Goal: Task Accomplishment & Management: Use online tool/utility

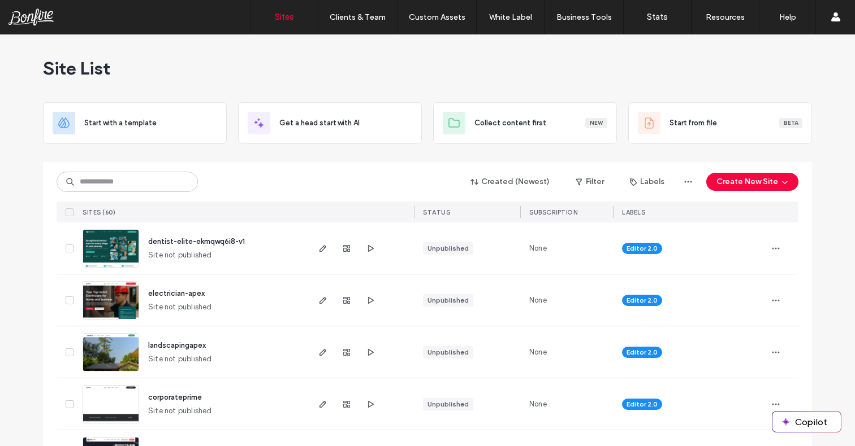
scroll to position [37, 0]
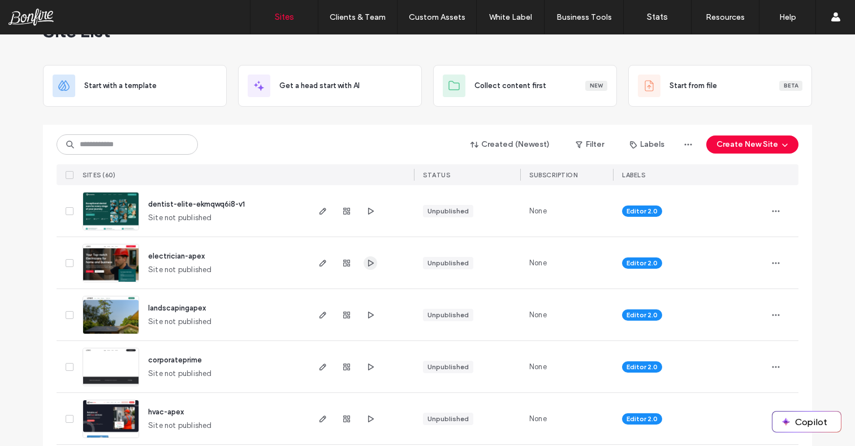
click at [366, 264] on icon "button" at bounding box center [370, 263] width 9 height 9
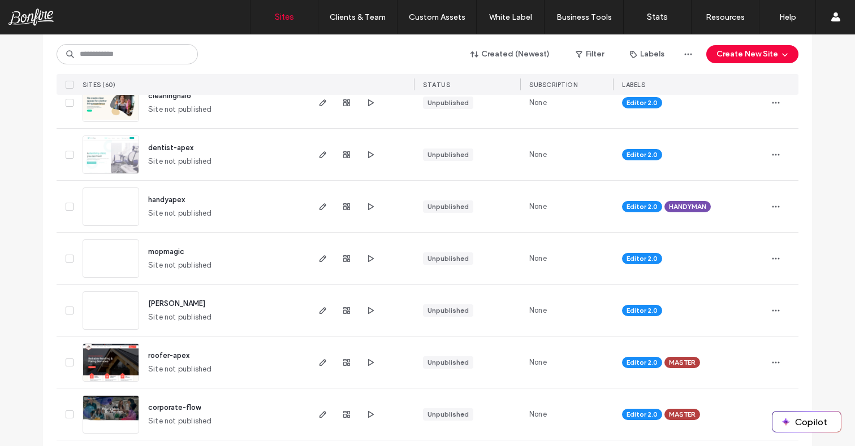
scroll to position [510, 0]
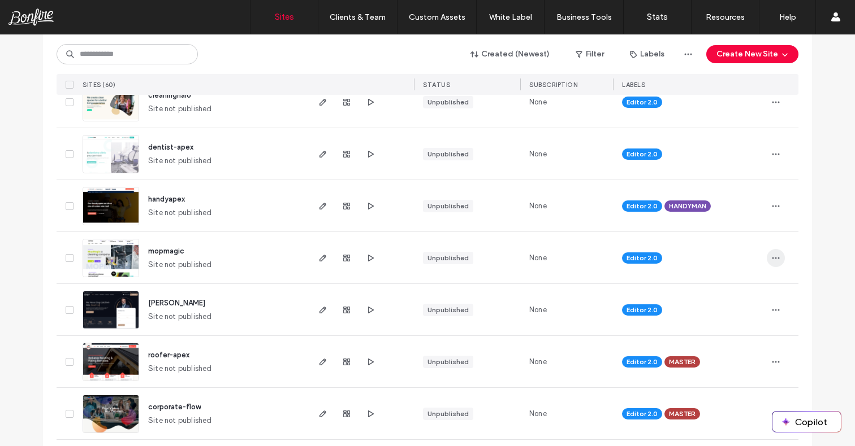
click at [773, 257] on icon "button" at bounding box center [775, 258] width 9 height 9
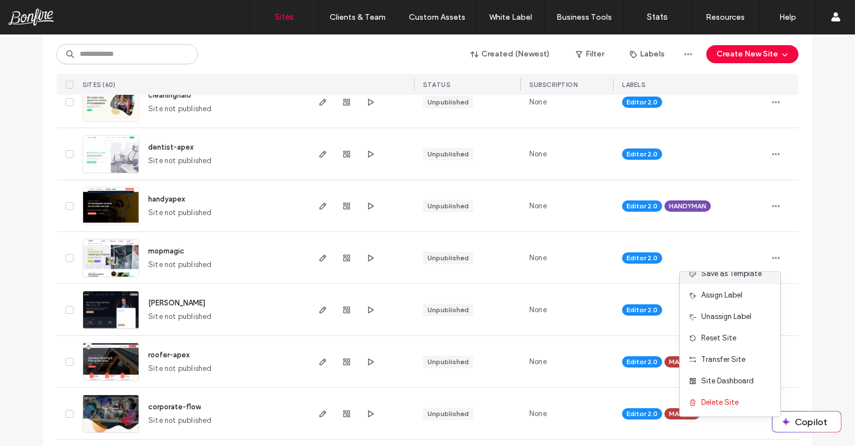
scroll to position [58, 0]
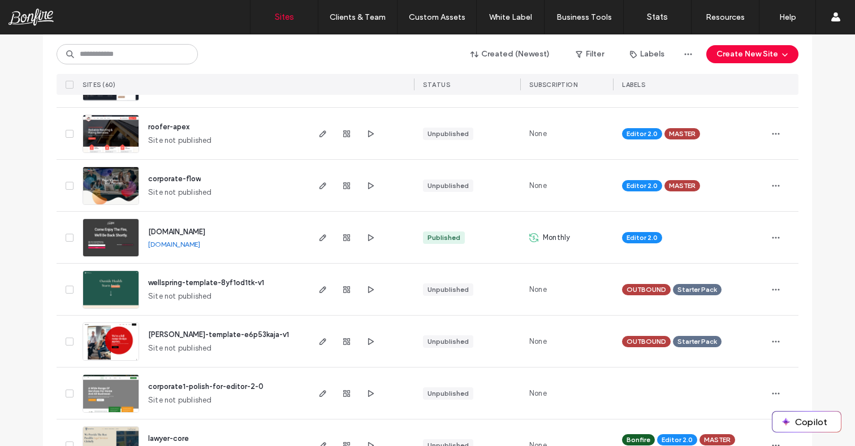
scroll to position [749, 0]
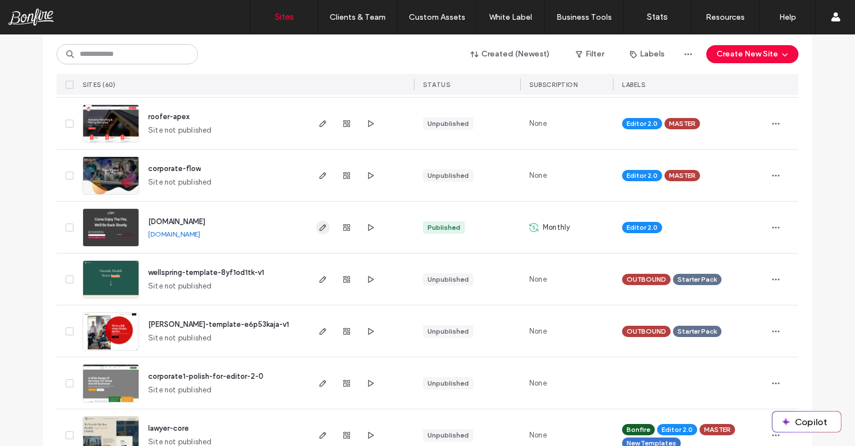
click at [321, 227] on icon "button" at bounding box center [322, 227] width 9 height 9
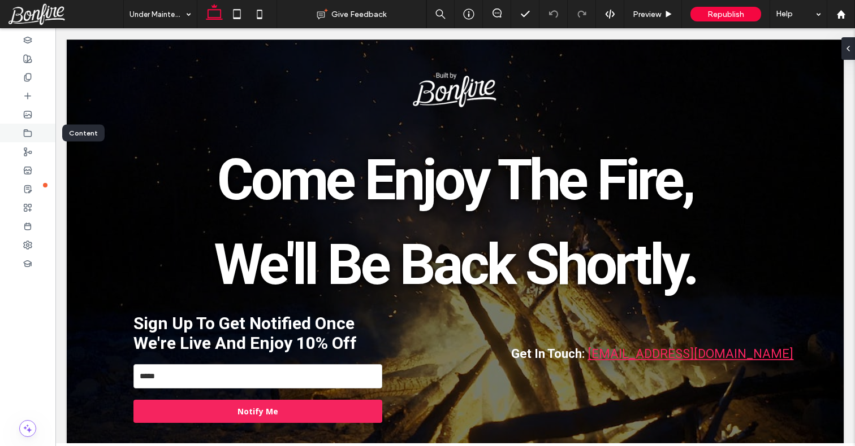
click at [27, 129] on icon at bounding box center [27, 133] width 9 height 9
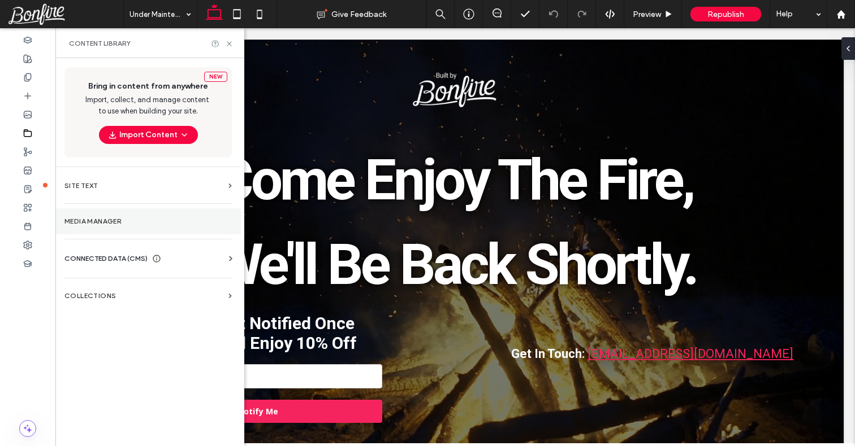
click at [109, 227] on section "Media Manager" at bounding box center [147, 222] width 185 height 26
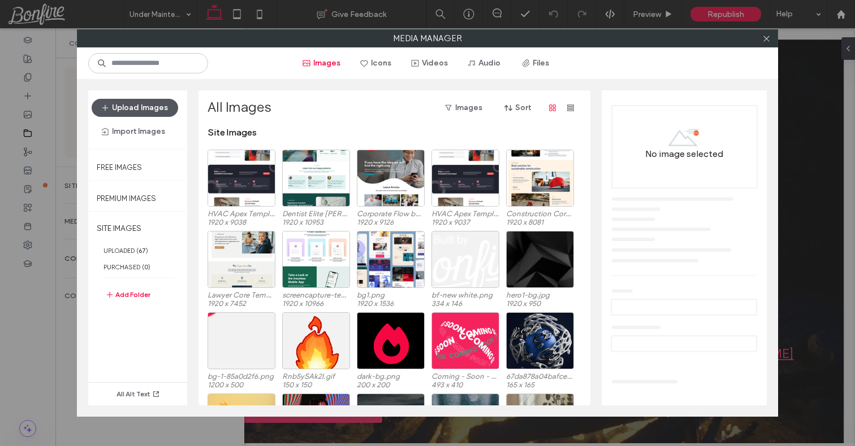
click at [160, 105] on button "Upload Images" at bounding box center [135, 108] width 86 height 18
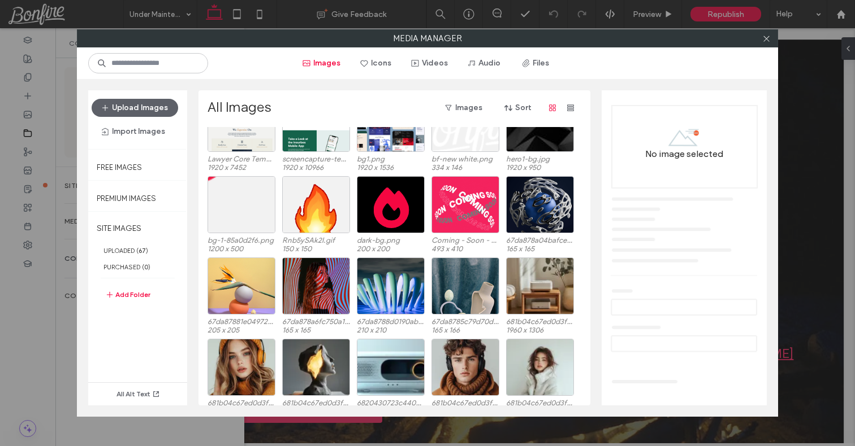
scroll to position [148, 0]
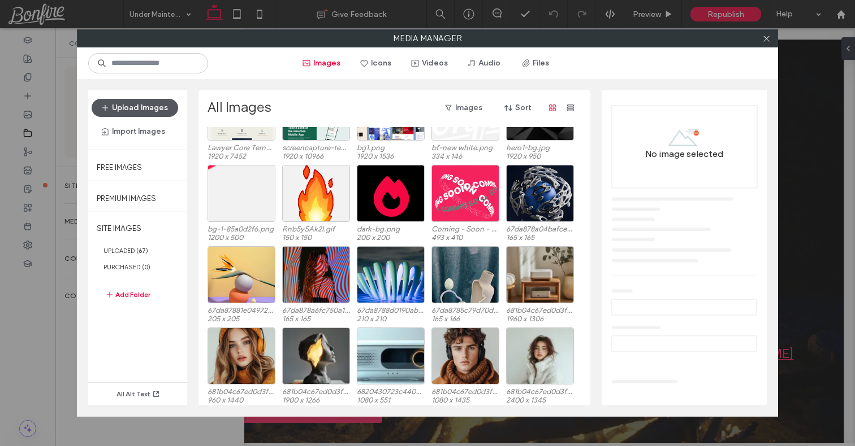
click at [157, 108] on button "Upload Images" at bounding box center [135, 108] width 86 height 18
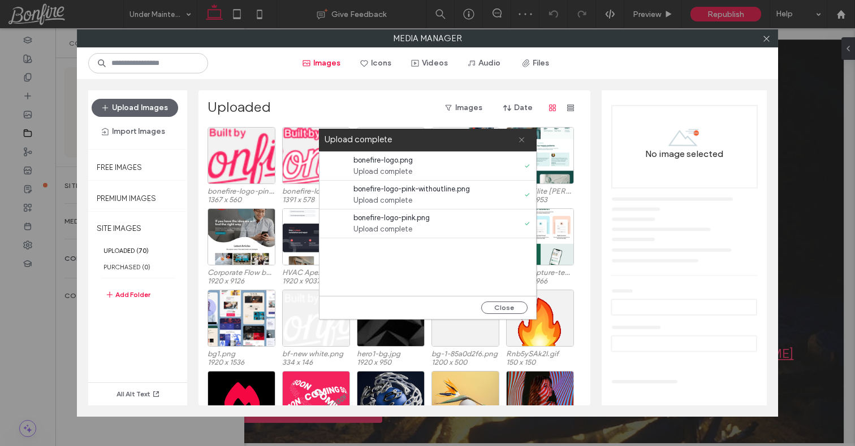
click at [521, 138] on icon at bounding box center [521, 139] width 7 height 7
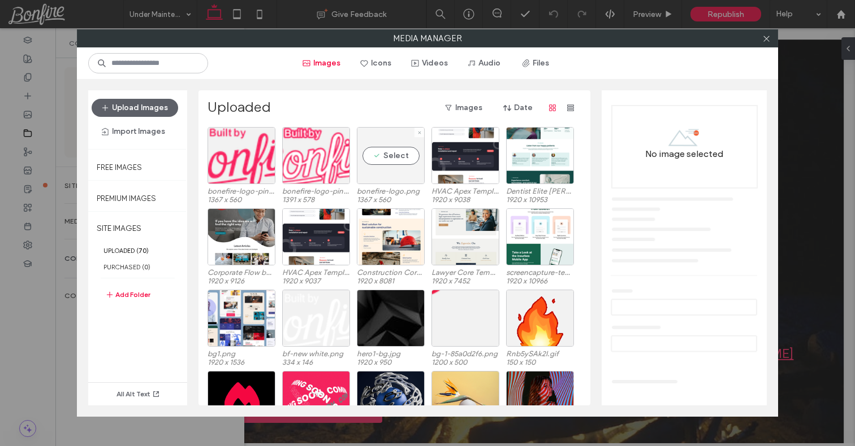
click at [421, 131] on div at bounding box center [419, 133] width 10 height 10
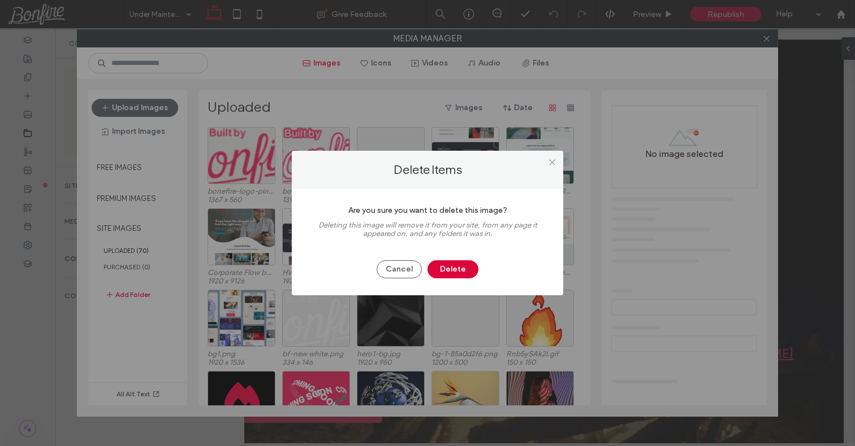
click at [452, 272] on button "Delete" at bounding box center [452, 270] width 51 height 18
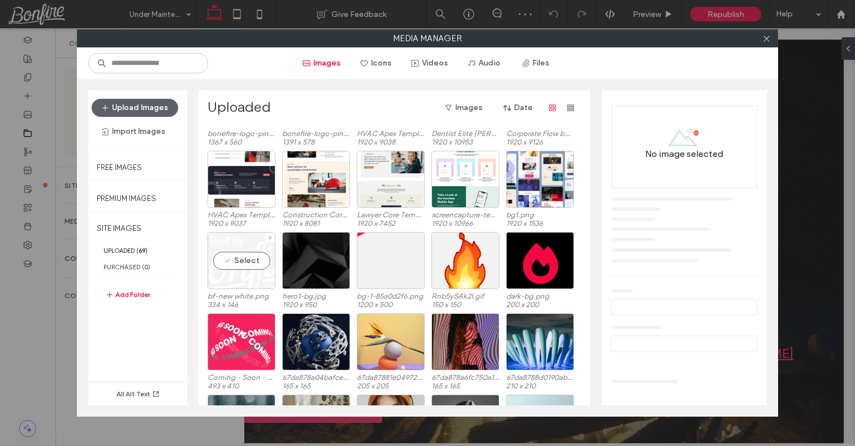
scroll to position [0, 0]
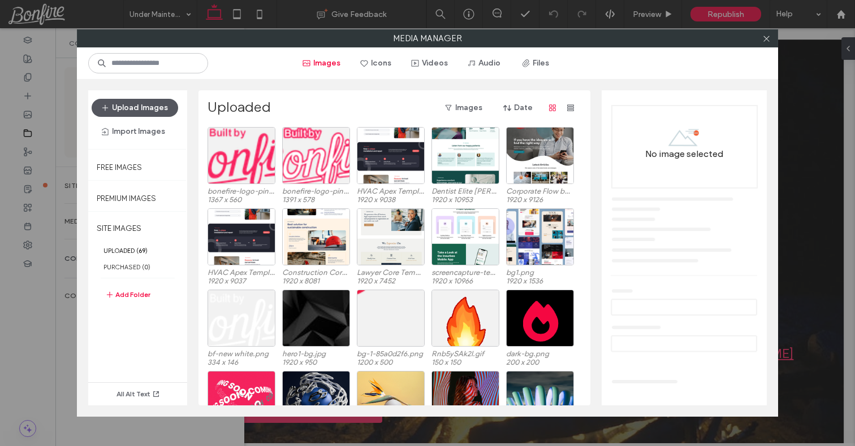
click at [146, 101] on button "Upload Images" at bounding box center [135, 108] width 86 height 18
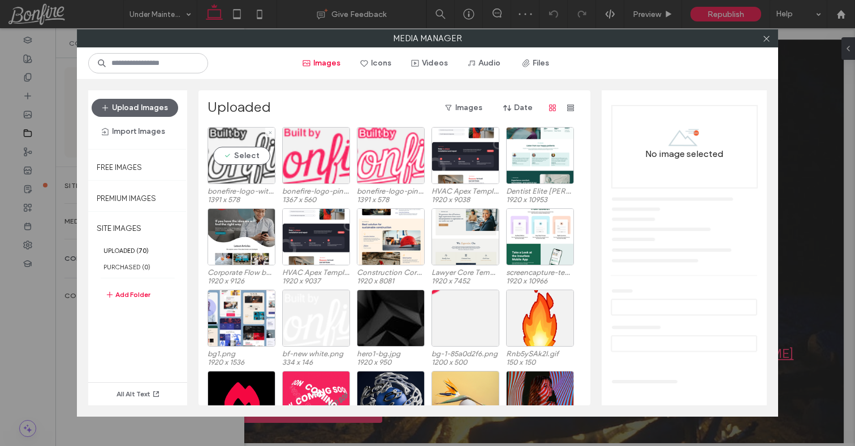
click at [249, 158] on div "Select" at bounding box center [241, 155] width 68 height 57
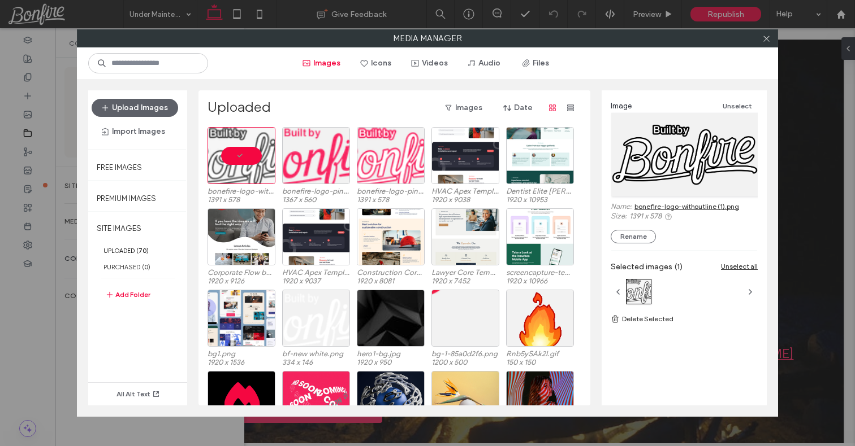
click at [689, 203] on link "bonefire-logo-withoutline (1).png" at bounding box center [686, 206] width 105 height 8
click at [241, 162] on div at bounding box center [241, 155] width 68 height 57
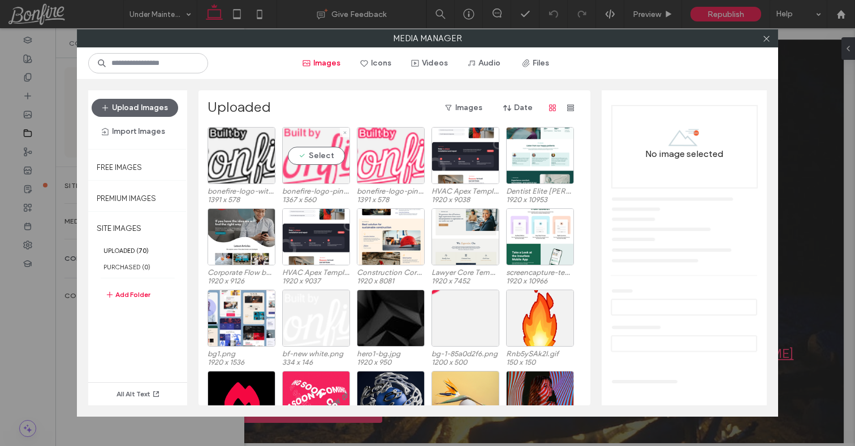
click at [319, 175] on div "Select" at bounding box center [316, 155] width 68 height 57
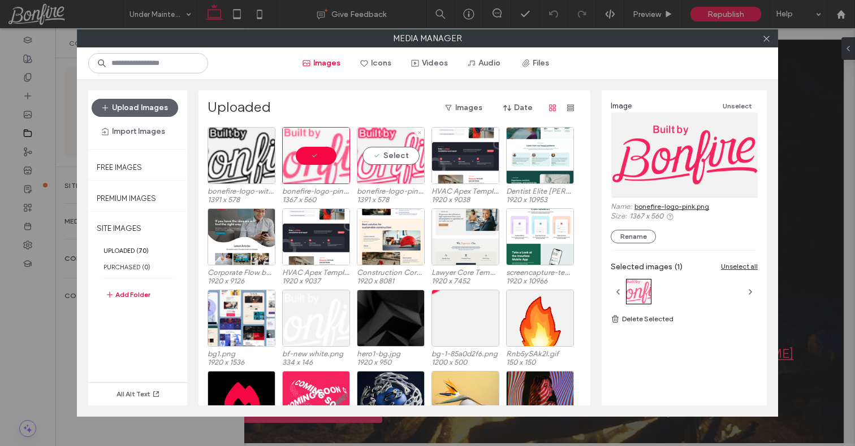
click at [389, 184] on div "Select bonefire-logo-pink-withoutline.png 1391 x 578" at bounding box center [391, 165] width 68 height 76
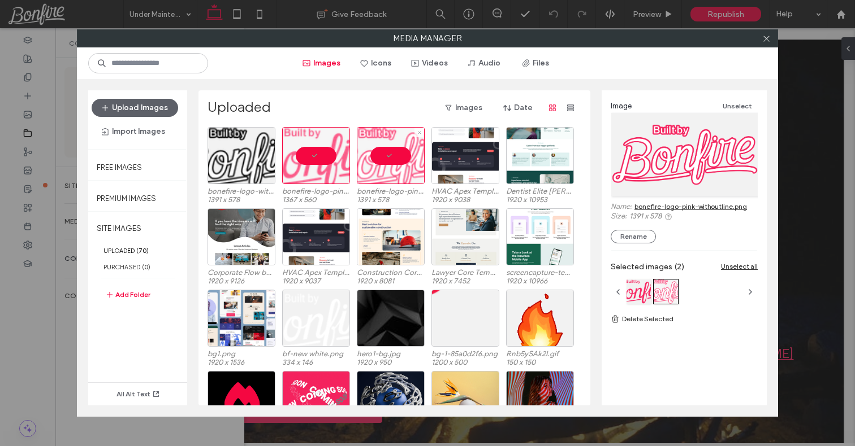
click at [388, 158] on div at bounding box center [391, 155] width 68 height 57
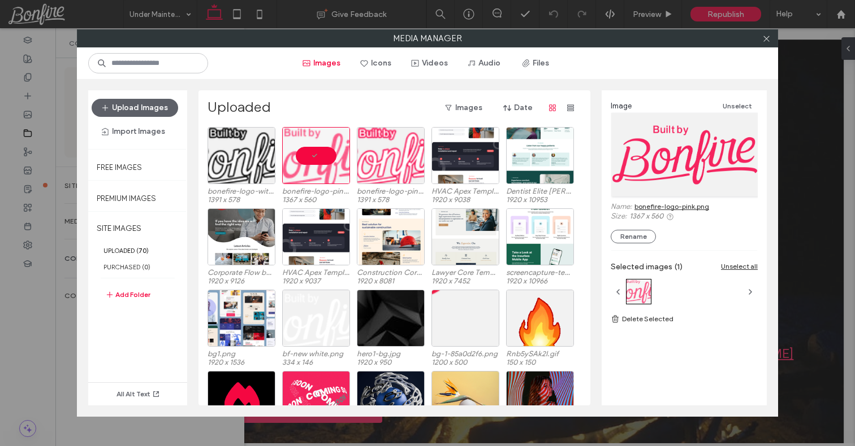
click at [652, 203] on link "bonefire-logo-pink.png" at bounding box center [671, 206] width 75 height 8
click at [393, 148] on div "Select" at bounding box center [391, 155] width 68 height 57
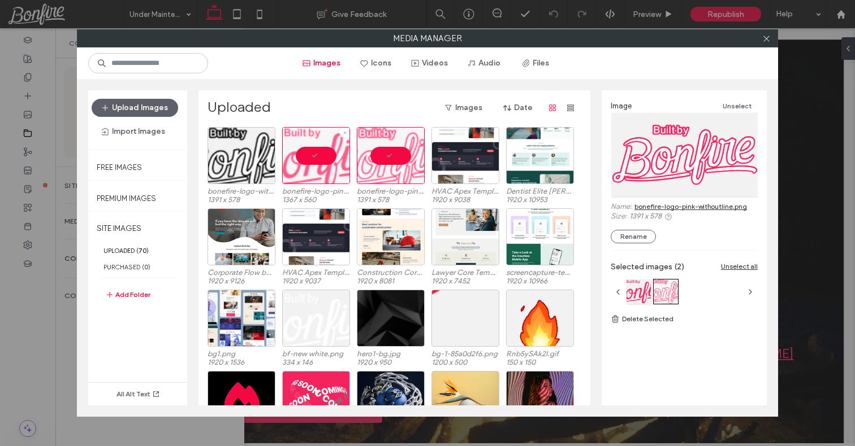
click at [327, 155] on div at bounding box center [316, 155] width 68 height 57
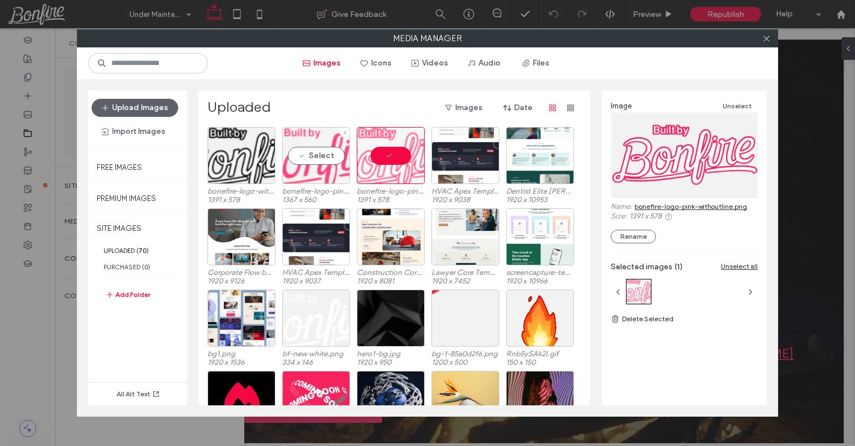
click at [329, 172] on div "Select" at bounding box center [316, 155] width 68 height 57
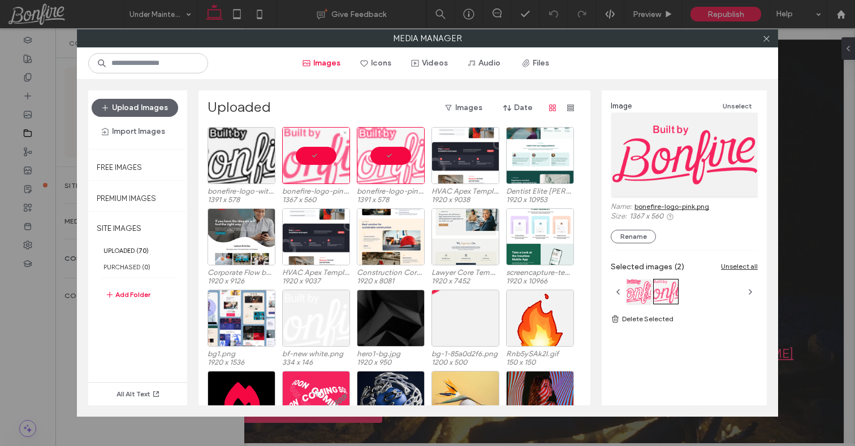
click at [327, 159] on div at bounding box center [316, 155] width 68 height 57
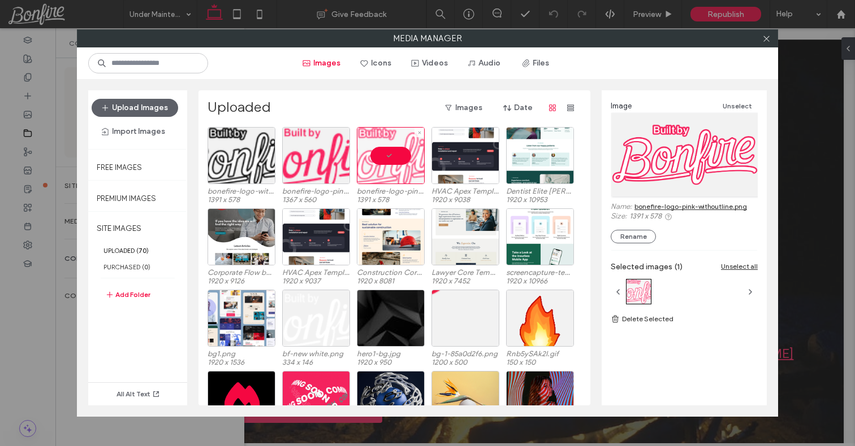
click at [402, 158] on div at bounding box center [391, 155] width 68 height 57
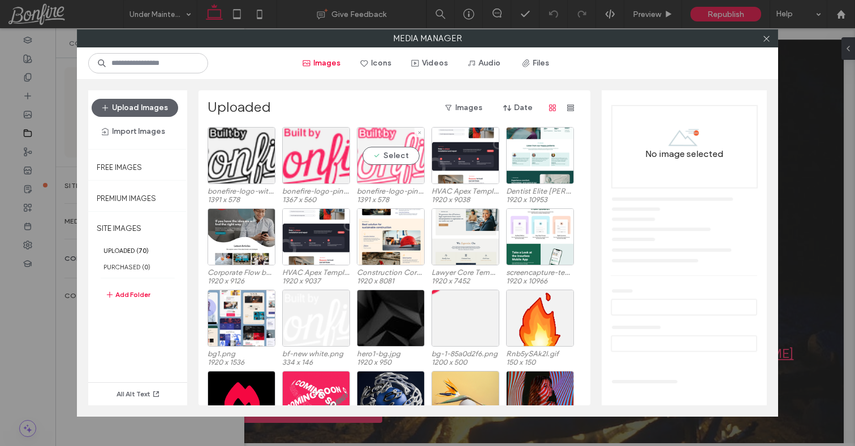
click at [402, 158] on div "Select" at bounding box center [391, 155] width 68 height 57
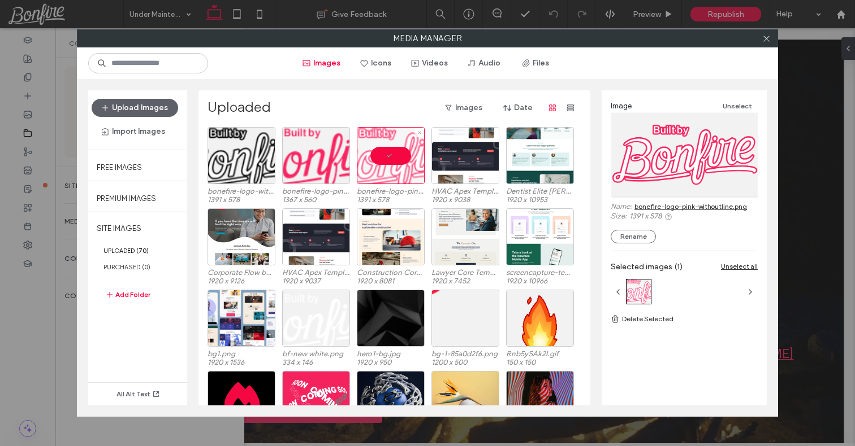
click at [402, 158] on div at bounding box center [391, 155] width 68 height 57
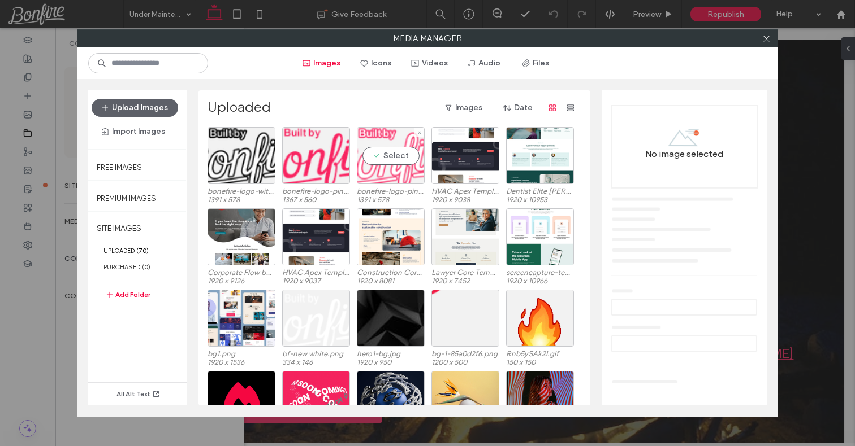
click at [402, 158] on div "Select" at bounding box center [391, 155] width 68 height 57
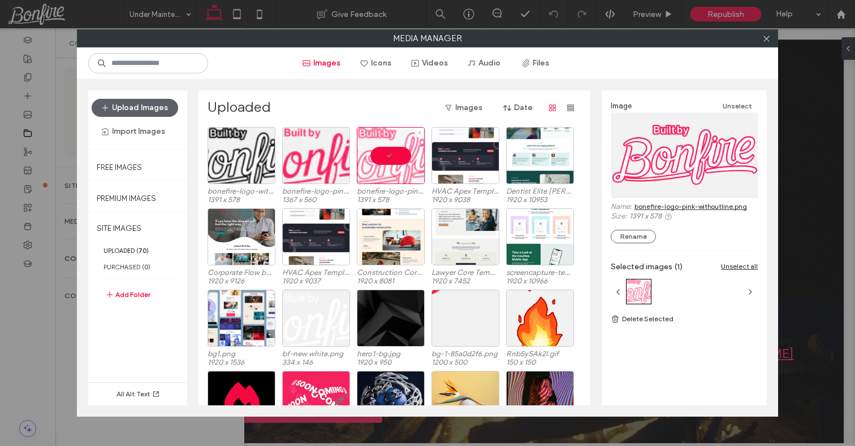
click at [402, 158] on div at bounding box center [391, 155] width 68 height 57
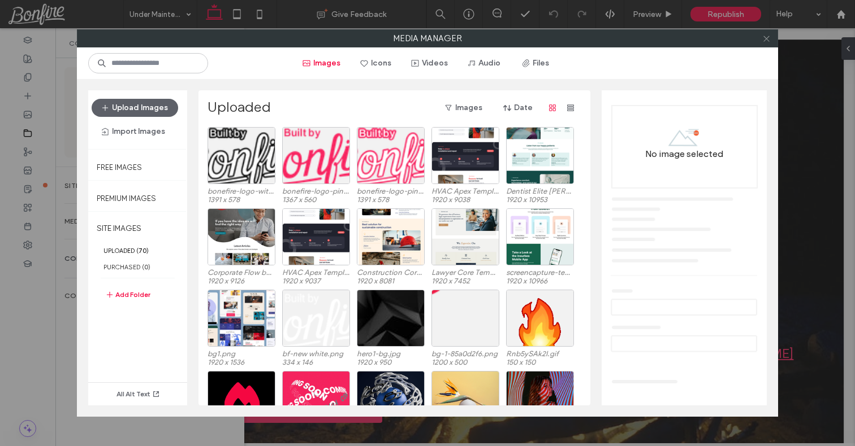
click at [767, 41] on icon at bounding box center [766, 38] width 8 height 8
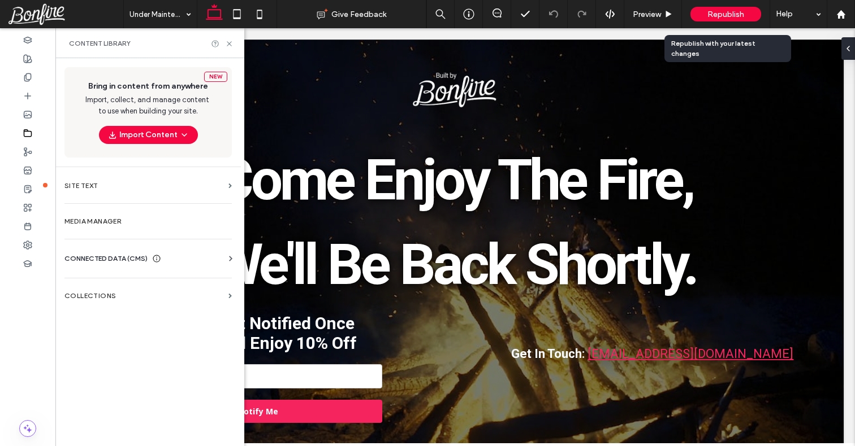
click at [719, 11] on span "Republish" at bounding box center [725, 15] width 37 height 10
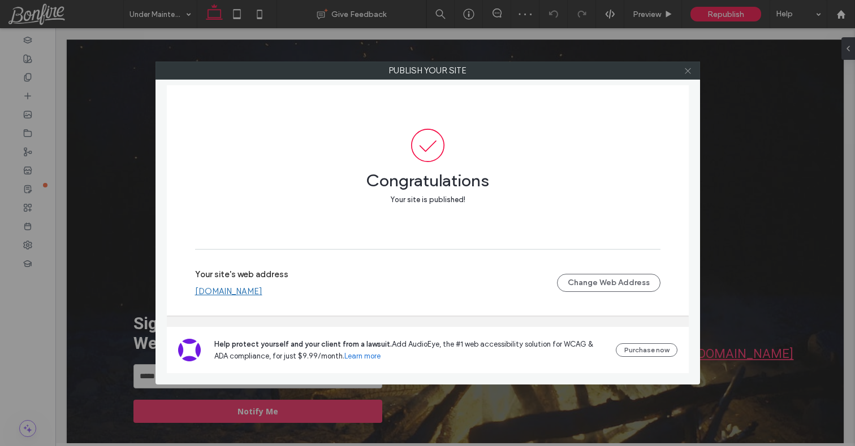
click at [684, 70] on icon at bounding box center [687, 71] width 8 height 8
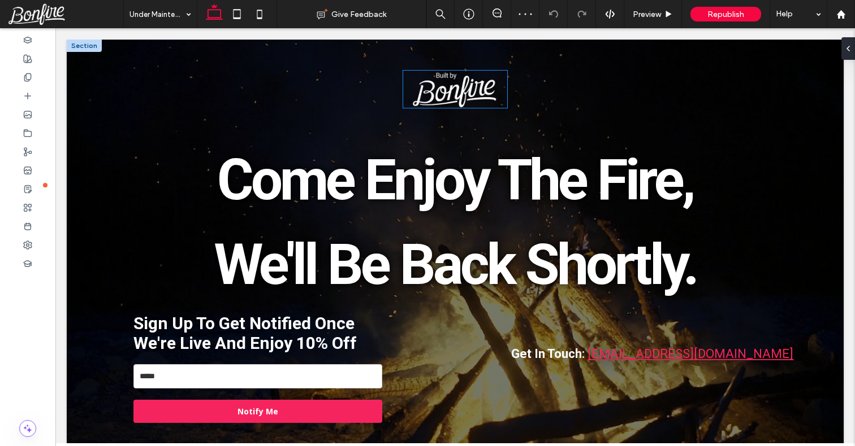
click at [446, 96] on img at bounding box center [455, 89] width 105 height 37
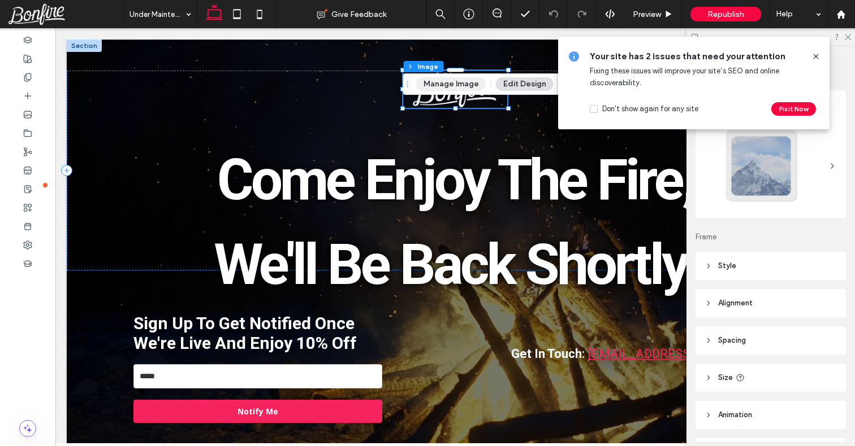
click at [462, 81] on button "Manage Image" at bounding box center [451, 84] width 70 height 14
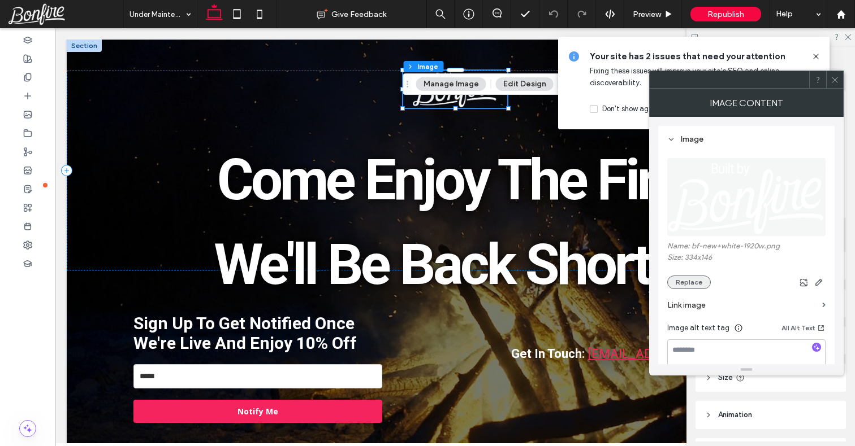
click at [691, 284] on button "Replace" at bounding box center [689, 283] width 44 height 14
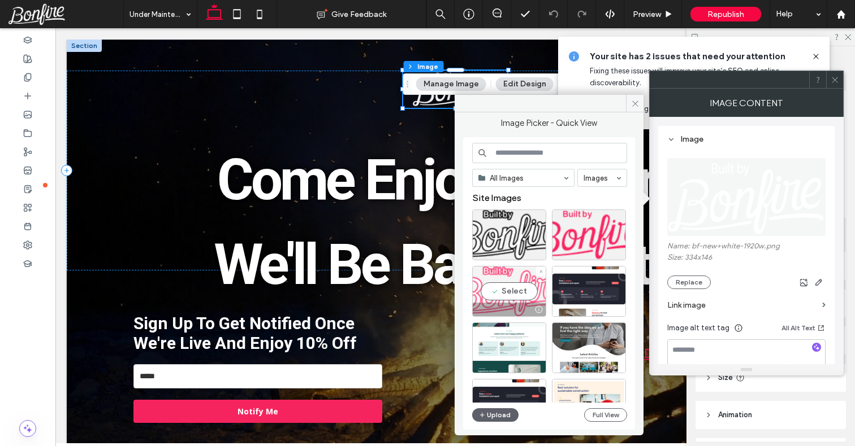
click at [516, 287] on div "Select" at bounding box center [509, 291] width 74 height 51
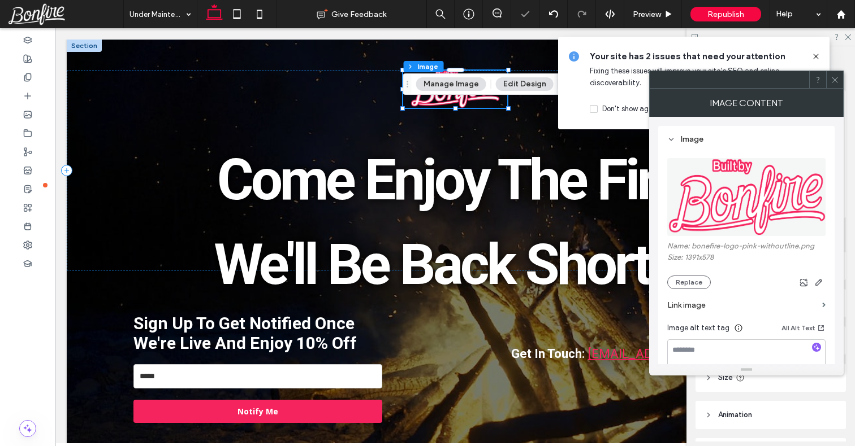
click at [832, 77] on use at bounding box center [834, 80] width 6 height 6
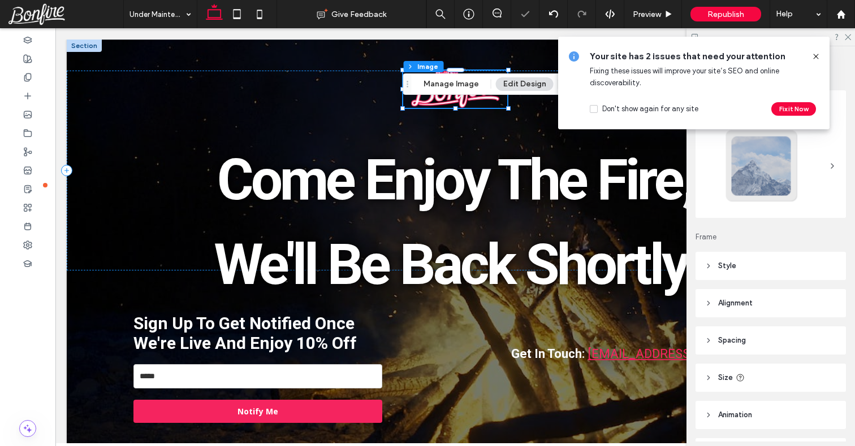
click at [817, 57] on icon at bounding box center [815, 56] width 9 height 9
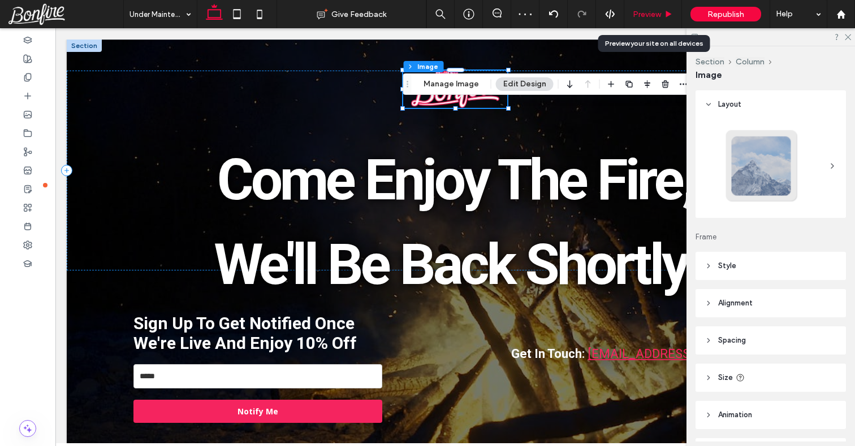
click at [663, 15] on div "Preview" at bounding box center [652, 15] width 57 height 10
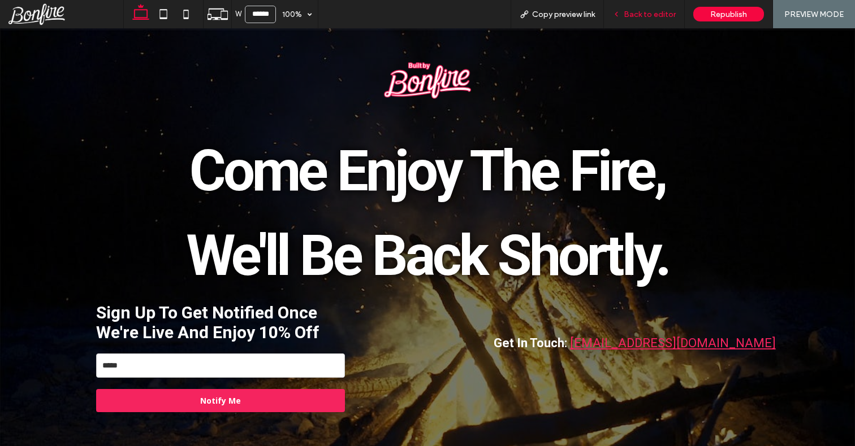
click at [652, 10] on span "Back to editor" at bounding box center [649, 15] width 52 height 10
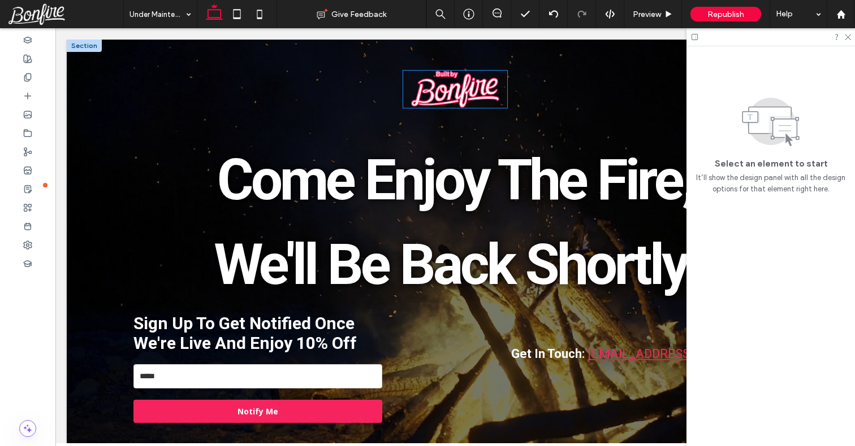
click at [465, 85] on img at bounding box center [455, 89] width 105 height 37
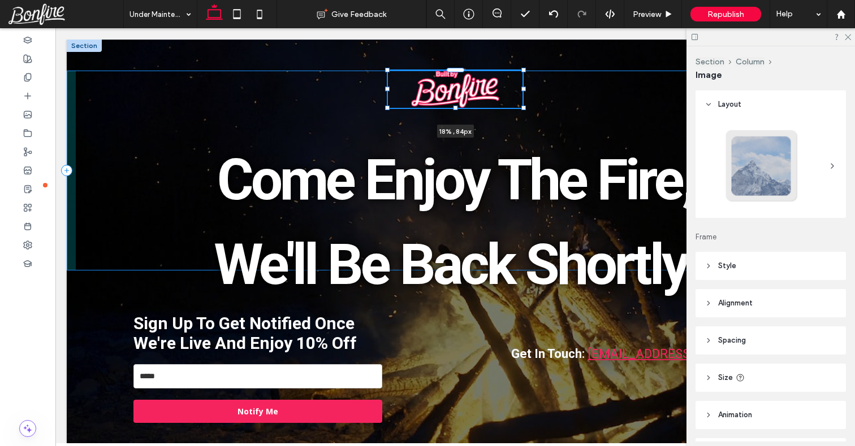
drag, startPoint x: 509, startPoint y: 108, endPoint x: 524, endPoint y: 118, distance: 18.3
click at [524, 118] on div "18% , 84px Come Enjoy The Fire, We'll Be Back Shortly. Sign Up To Get Notified …" at bounding box center [455, 247] width 777 height 415
type input "**"
type input "****"
type input "**"
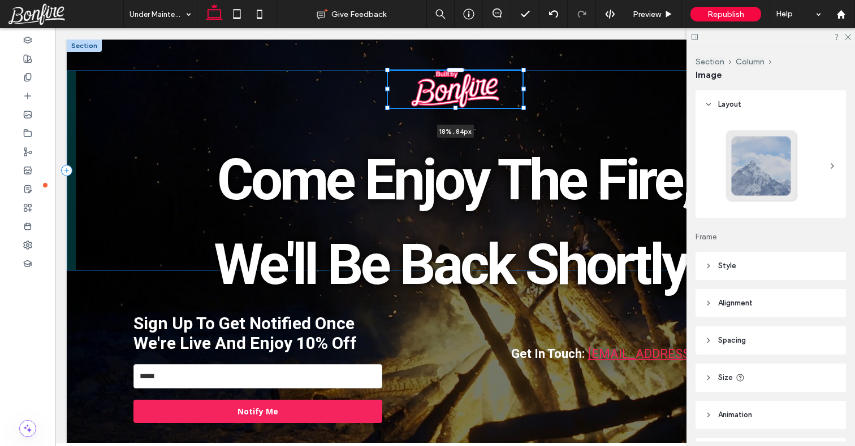
type input "**"
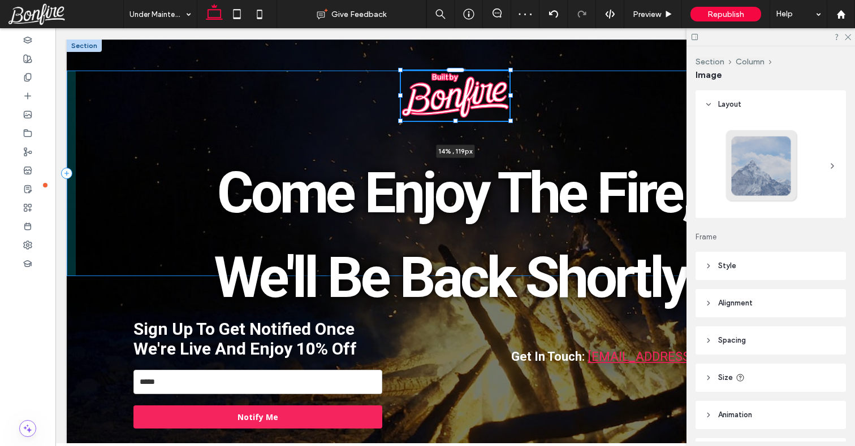
drag, startPoint x: 523, startPoint y: 101, endPoint x: 510, endPoint y: 139, distance: 40.0
click at [510, 139] on div "14% , 119px Come Enjoy The Fire, We'll Be Back Shortly. Sign Up To Get Notified…" at bounding box center [455, 247] width 777 height 415
type input "**"
type input "****"
type input "**"
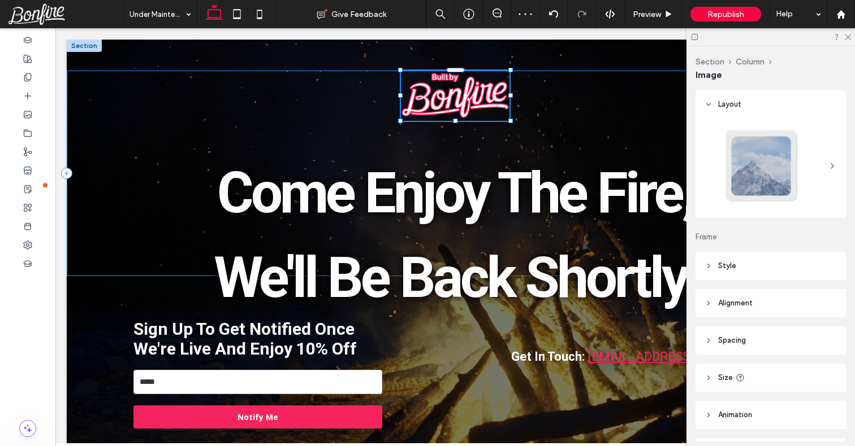
type input "**"
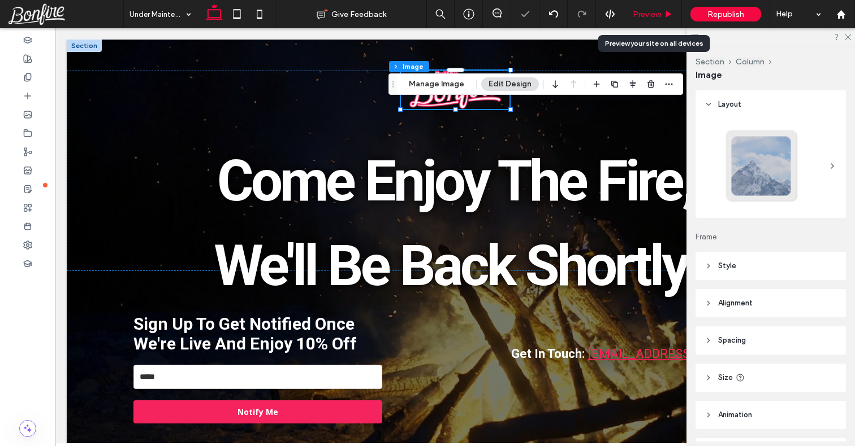
click at [656, 14] on span "Preview" at bounding box center [646, 15] width 28 height 10
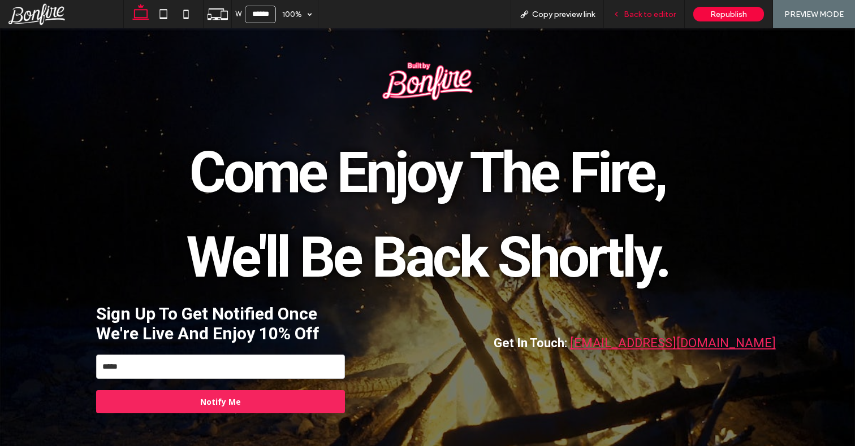
click at [620, 16] on icon at bounding box center [616, 14] width 8 height 8
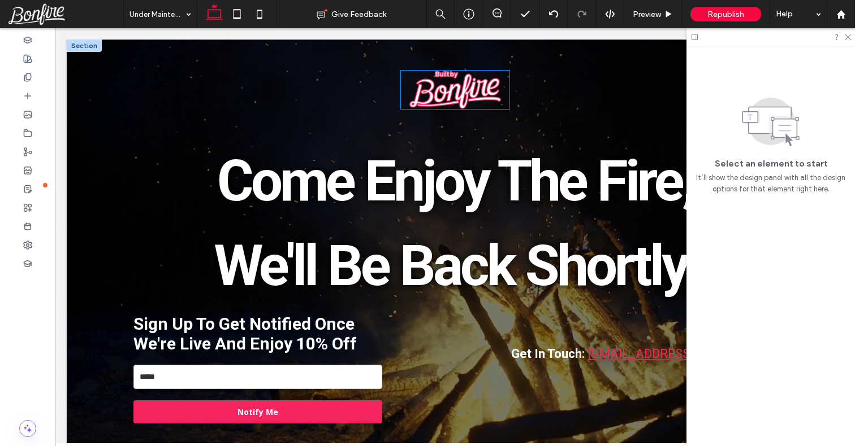
click at [431, 93] on img at bounding box center [455, 90] width 109 height 38
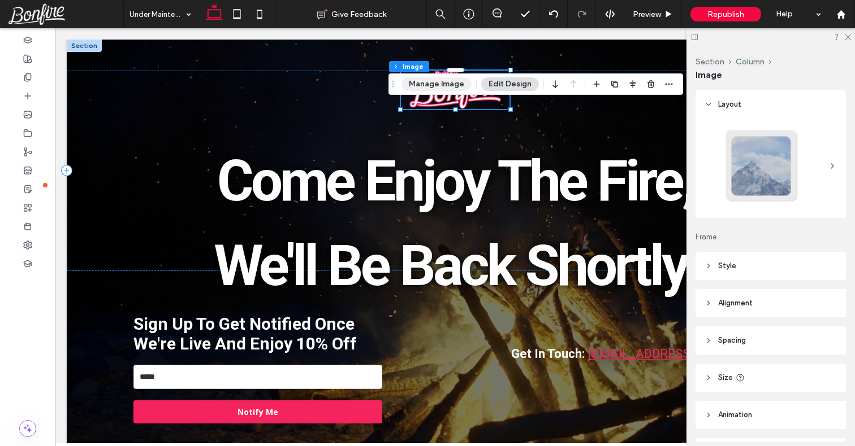
click at [436, 83] on button "Manage Image" at bounding box center [436, 84] width 70 height 14
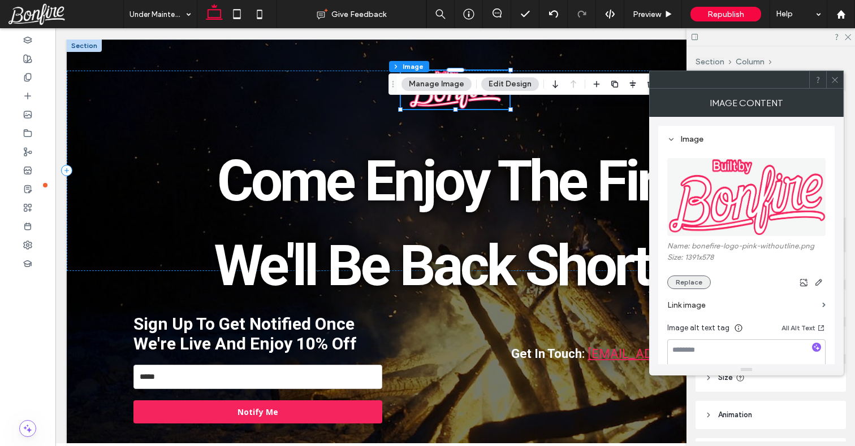
click at [693, 284] on button "Replace" at bounding box center [689, 283] width 44 height 14
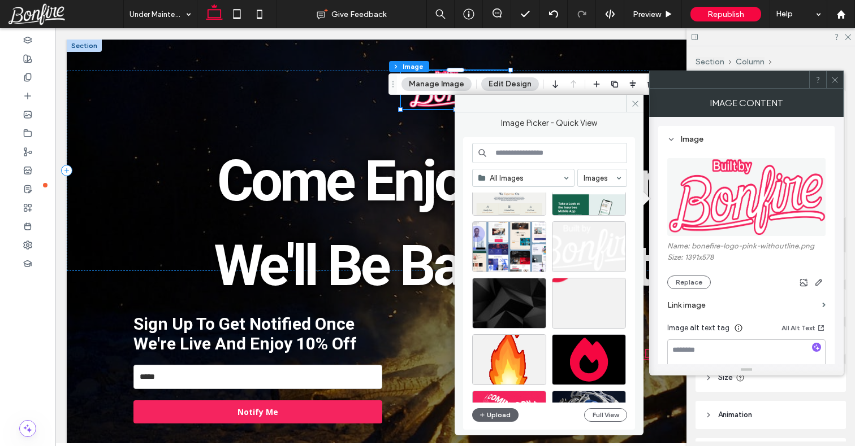
scroll to position [274, 0]
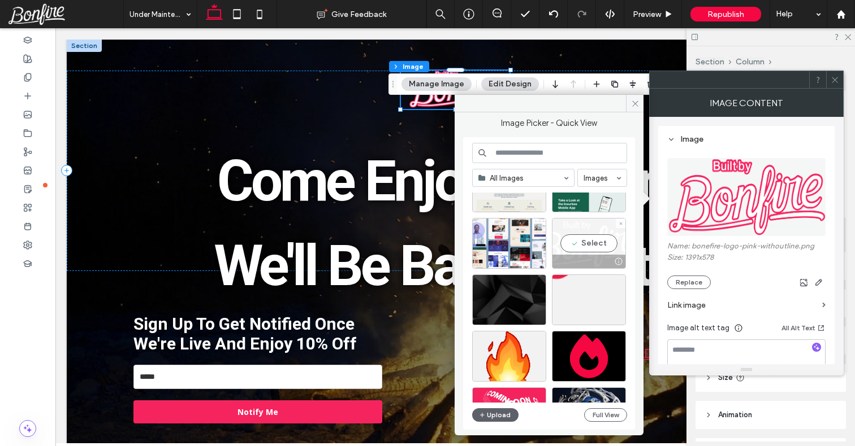
click at [591, 246] on div "Select" at bounding box center [589, 243] width 74 height 51
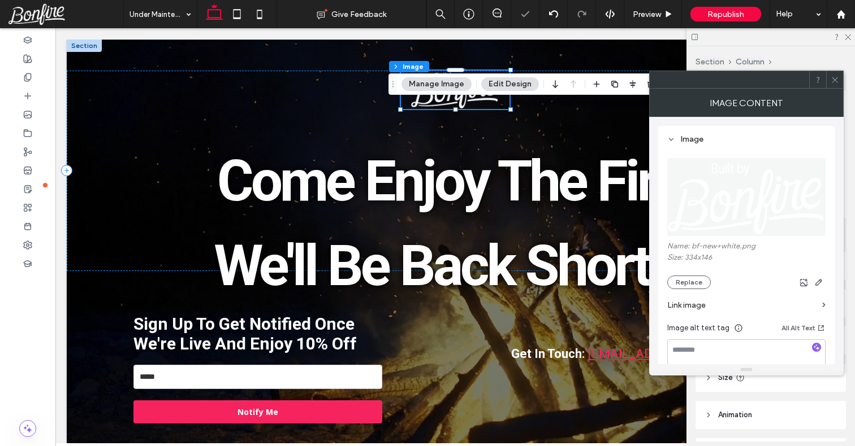
click at [832, 83] on icon at bounding box center [834, 80] width 8 height 8
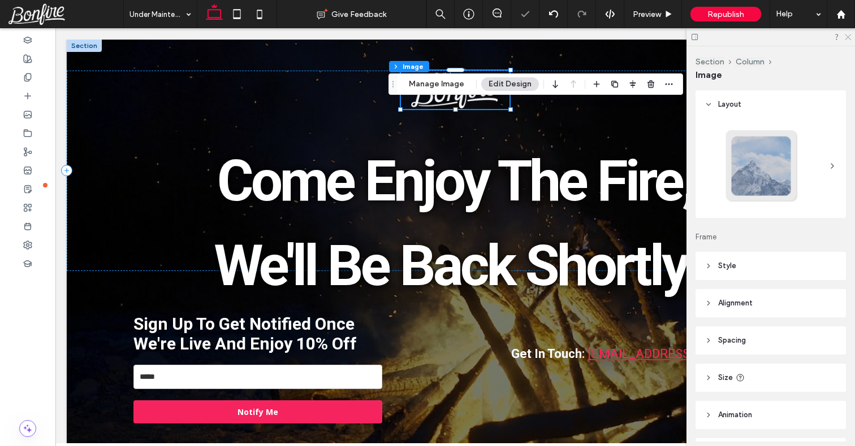
click at [847, 34] on icon at bounding box center [846, 36] width 7 height 7
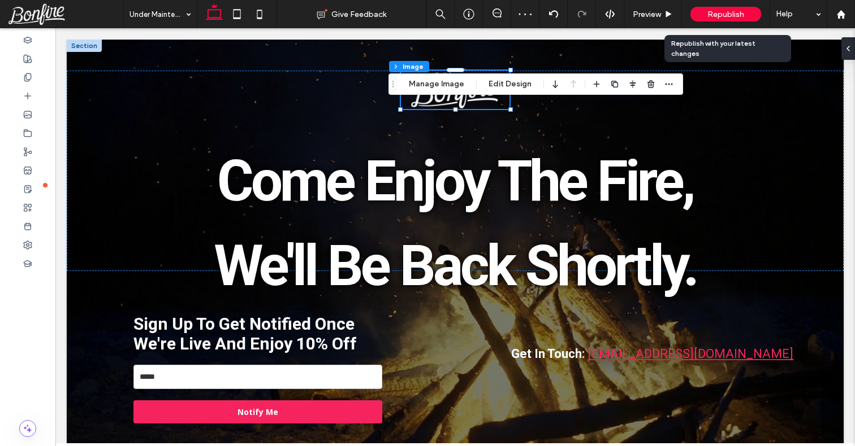
click at [726, 10] on span "Republish" at bounding box center [725, 15] width 37 height 10
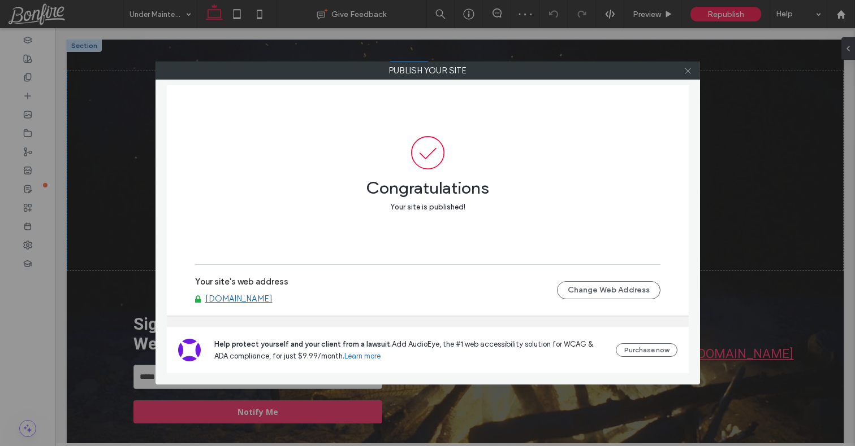
click at [686, 68] on icon at bounding box center [687, 71] width 8 height 8
